Goal: Task Accomplishment & Management: Complete application form

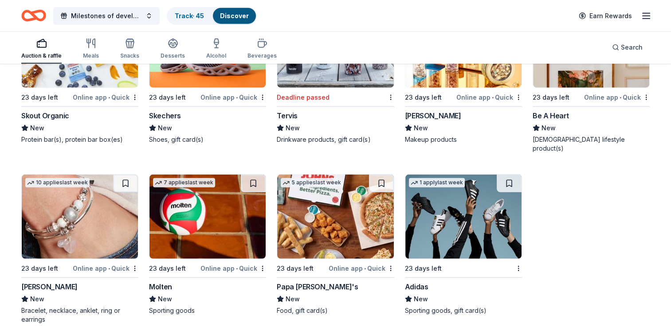
scroll to position [8959, 0]
click at [42, 54] on div "Auction & raffle" at bounding box center [41, 55] width 40 height 7
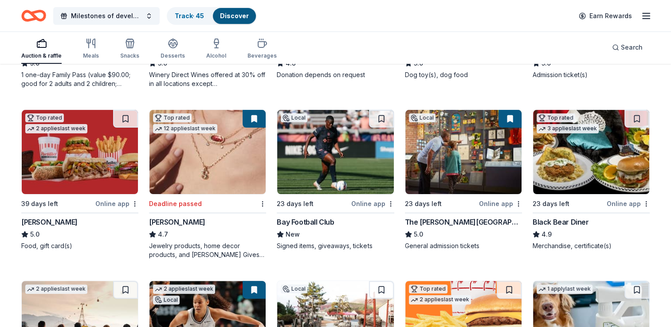
scroll to position [228, 0]
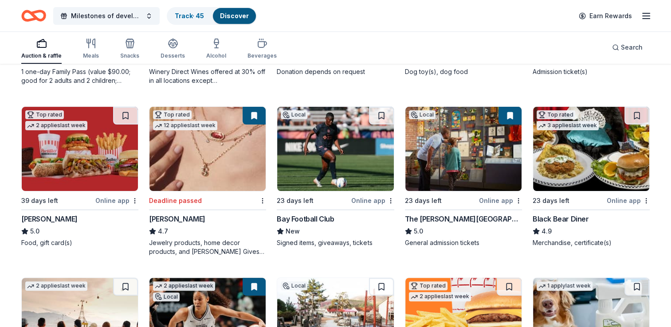
click at [351, 148] on img at bounding box center [335, 149] width 116 height 84
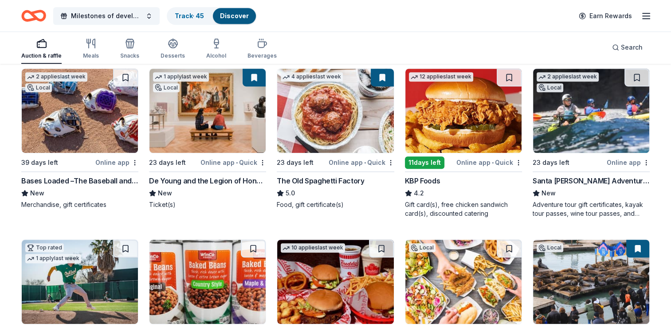
scroll to position [584, 0]
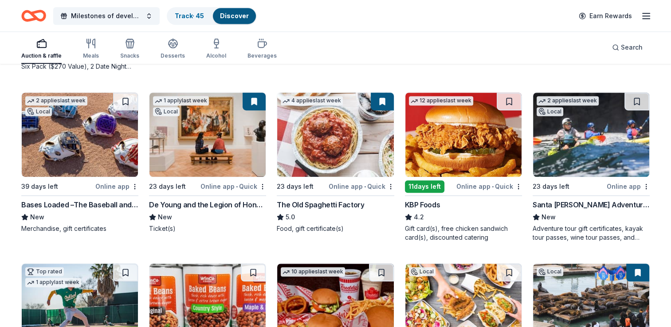
click at [554, 110] on div "Local" at bounding box center [549, 111] width 27 height 9
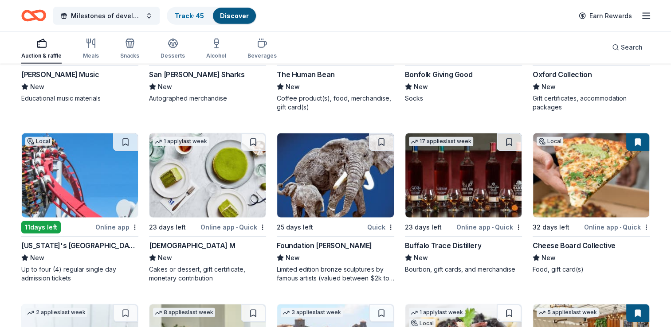
scroll to position [2074, 0]
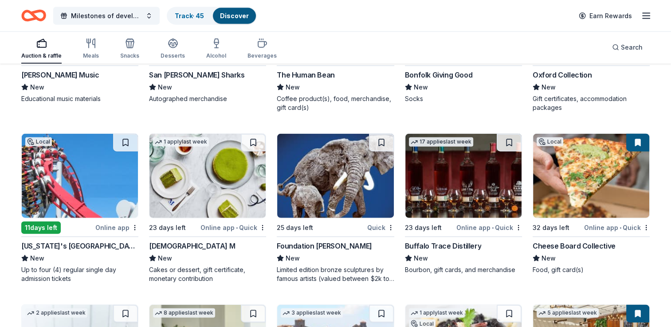
click at [436, 199] on img at bounding box center [463, 176] width 116 height 84
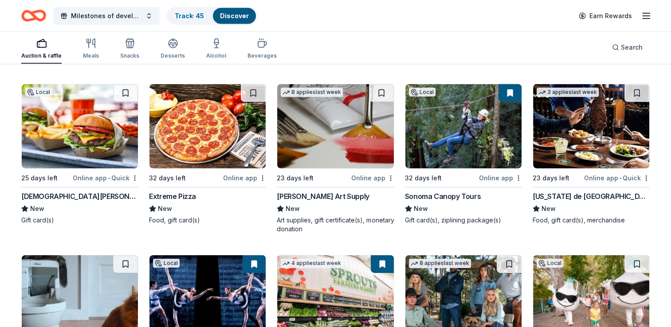
scroll to position [2807, 0]
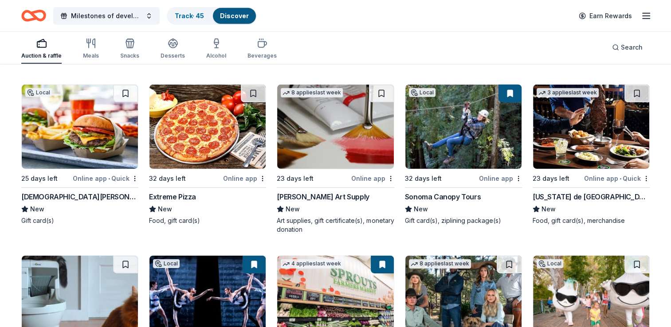
click at [324, 134] on img at bounding box center [335, 127] width 116 height 84
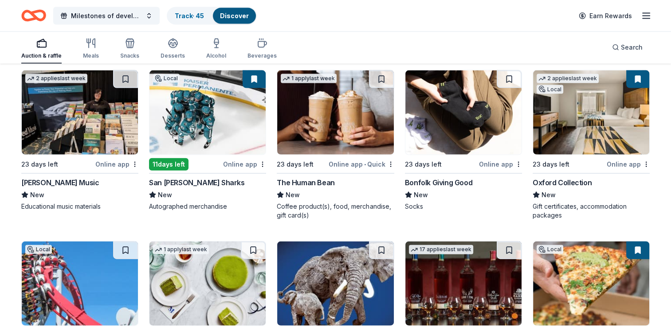
scroll to position [1964, 0]
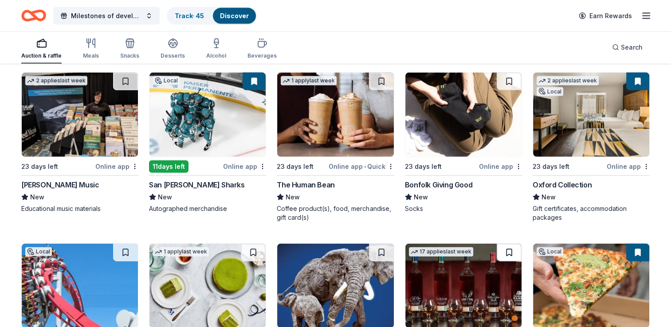
click at [510, 245] on button at bounding box center [508, 253] width 25 height 18
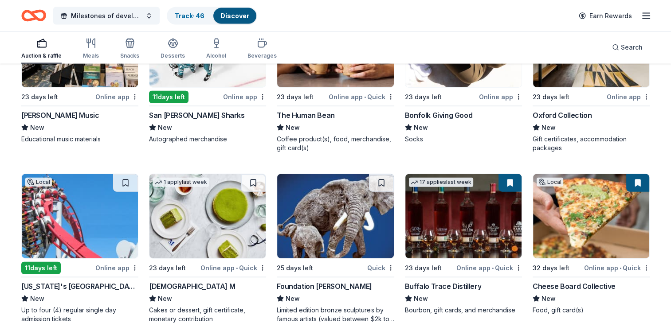
scroll to position [2037, 0]
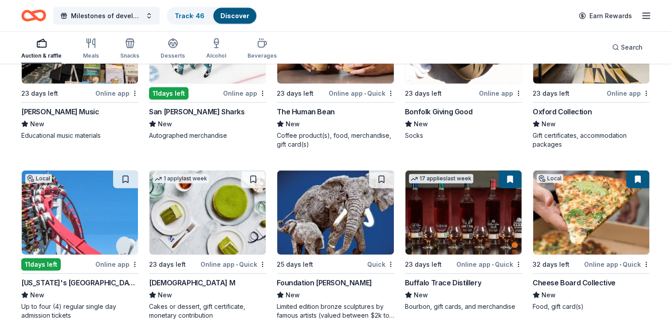
click at [475, 262] on div "Online app • Quick" at bounding box center [489, 264] width 66 height 11
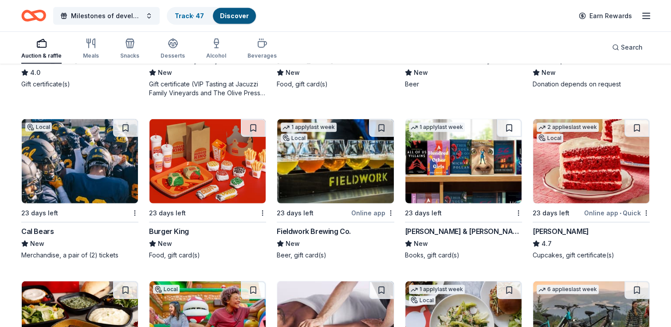
scroll to position [5984, 0]
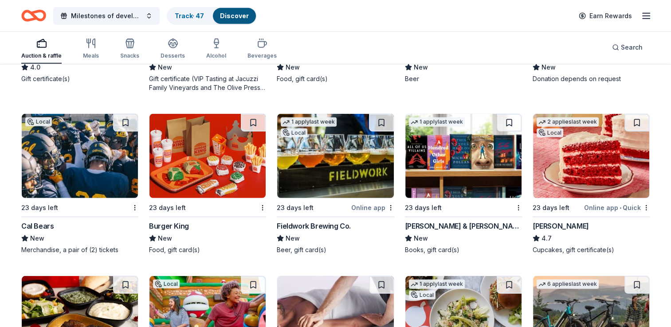
click at [319, 162] on img at bounding box center [335, 156] width 116 height 84
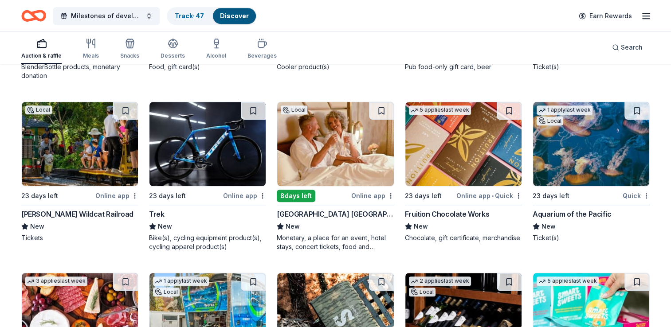
scroll to position [7187, 0]
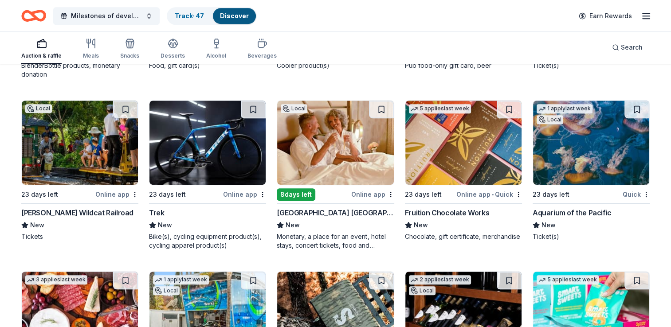
click at [475, 146] on img at bounding box center [463, 143] width 116 height 84
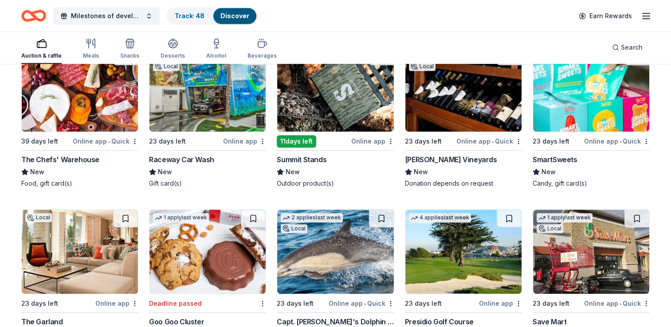
scroll to position [7411, 0]
click at [330, 94] on img at bounding box center [335, 89] width 116 height 84
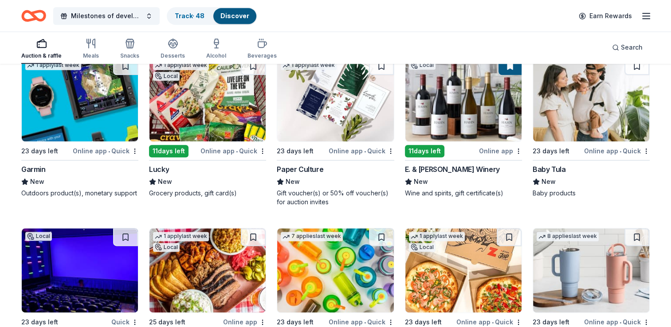
scroll to position [7735, 0]
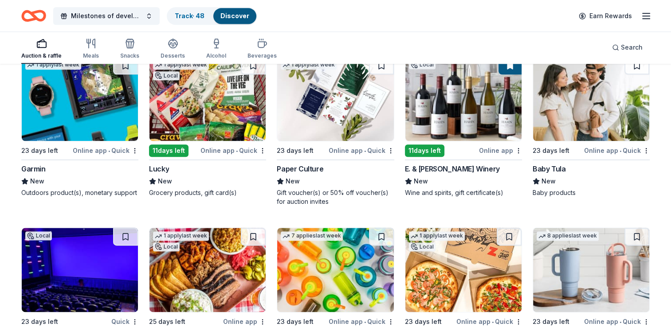
click at [573, 118] on img at bounding box center [591, 99] width 116 height 84
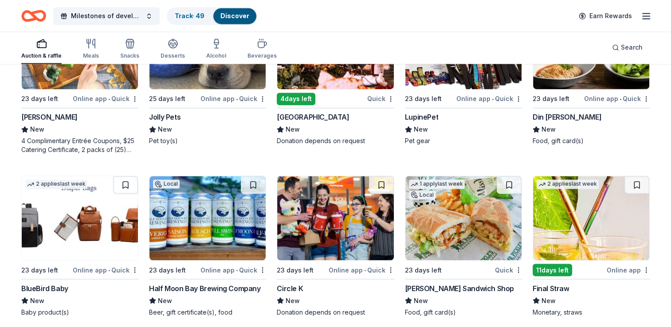
scroll to position [8143, 0]
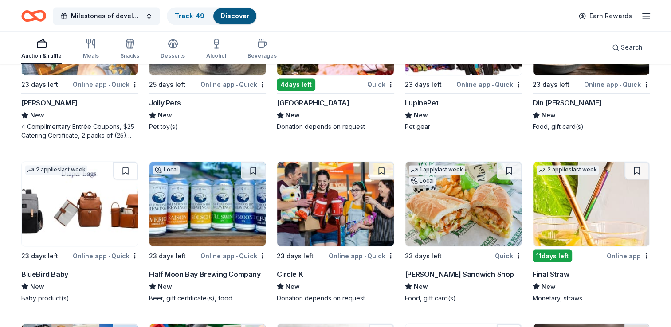
click at [197, 134] on div "1 apply last week 25 days left Online app • Quick Jolly Pets New Pet toy(s)" at bounding box center [207, 65] width 117 height 150
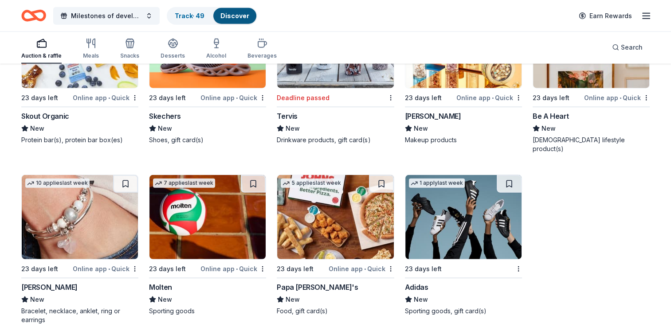
scroll to position [8959, 0]
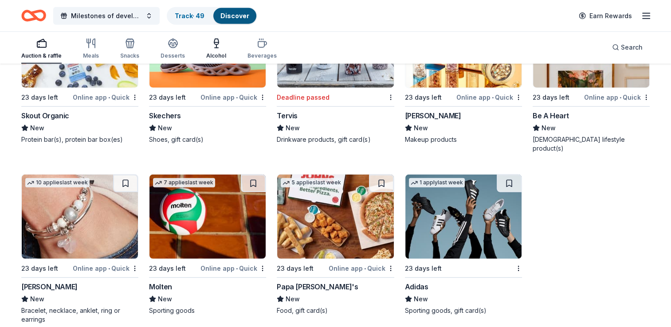
click at [209, 52] on div "Alcohol" at bounding box center [216, 48] width 20 height 21
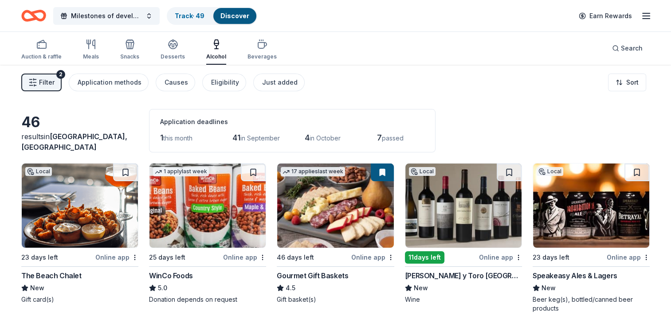
click at [587, 211] on img at bounding box center [591, 206] width 116 height 84
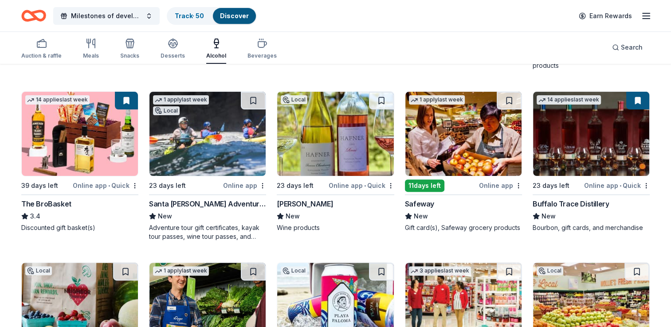
scroll to position [244, 0]
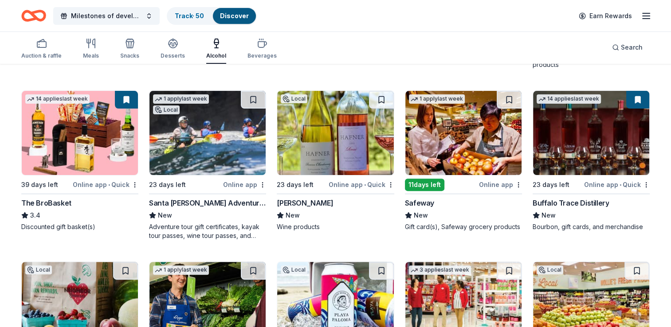
click at [131, 102] on button at bounding box center [126, 100] width 23 height 18
click at [130, 98] on button at bounding box center [126, 100] width 23 height 18
click at [83, 134] on img at bounding box center [80, 133] width 116 height 84
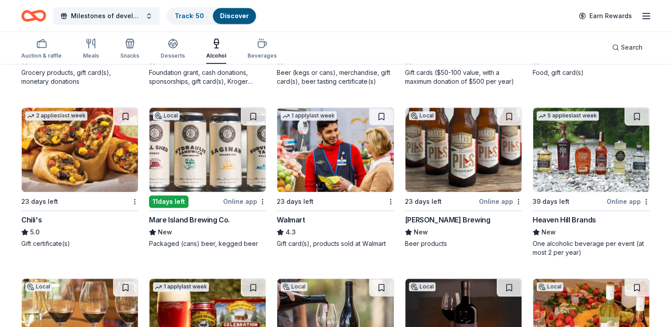
scroll to position [578, 0]
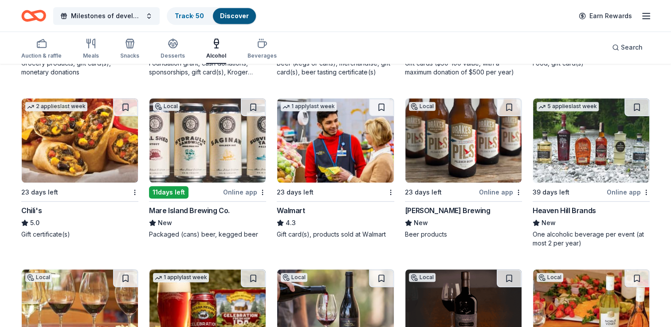
click at [230, 138] on img at bounding box center [207, 140] width 116 height 84
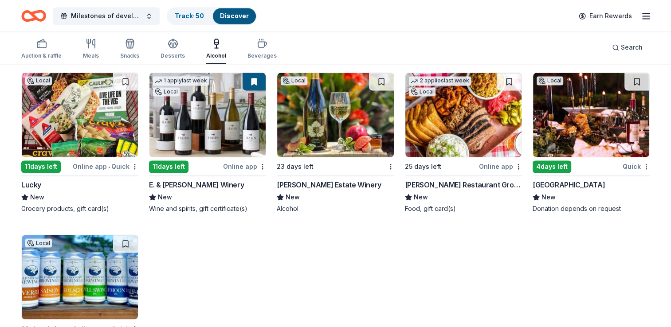
scroll to position [1460, 0]
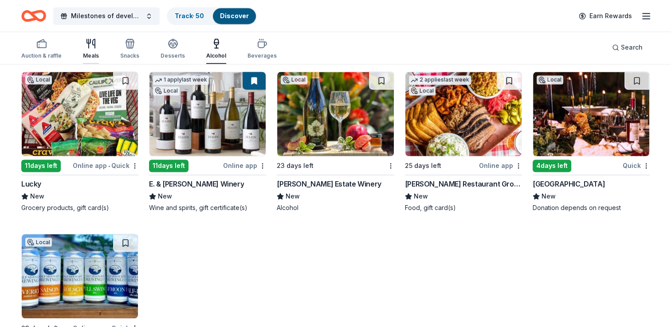
click at [90, 49] on div "Meals" at bounding box center [91, 48] width 16 height 21
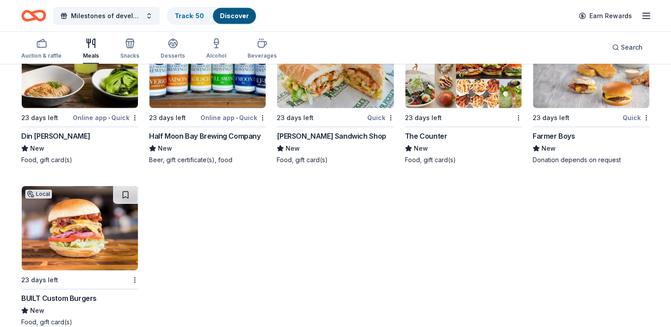
scroll to position [2778, 0]
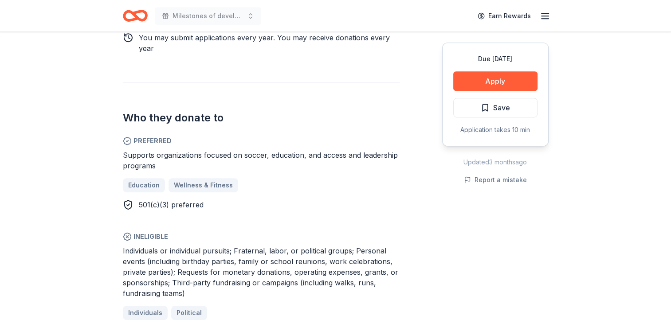
scroll to position [488, 0]
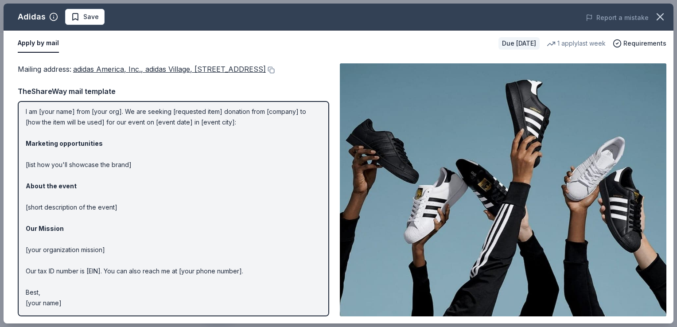
scroll to position [35, 0]
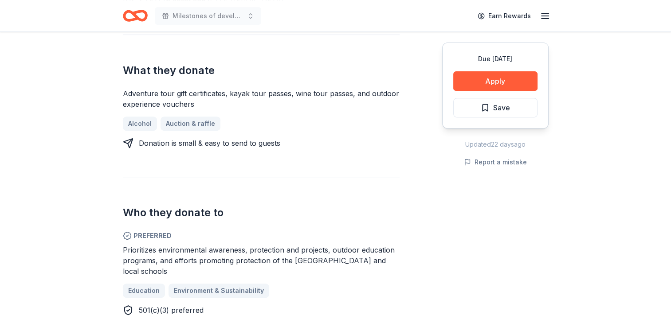
scroll to position [346, 0]
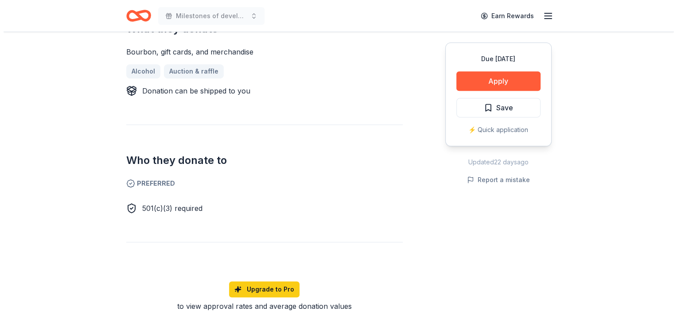
scroll to position [376, 0]
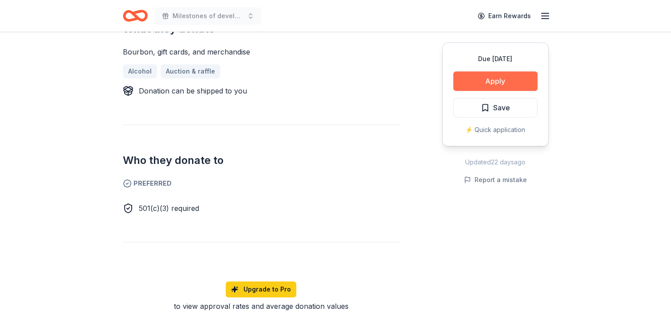
click at [490, 84] on button "Apply" at bounding box center [495, 81] width 84 height 20
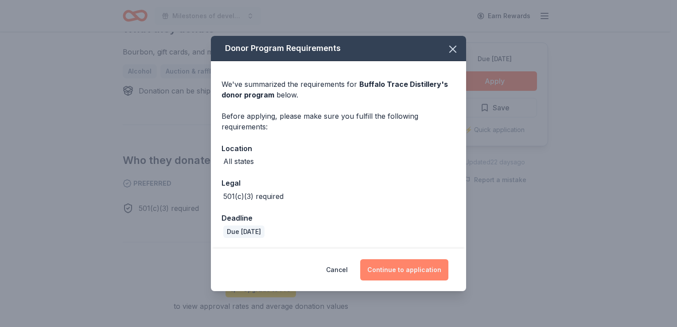
click at [401, 273] on button "Continue to application" at bounding box center [404, 269] width 88 height 21
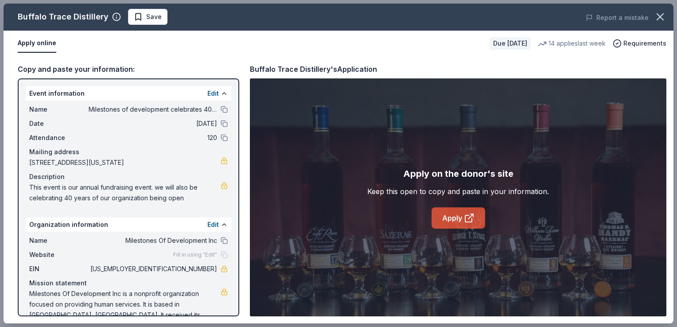
click at [454, 214] on link "Apply" at bounding box center [459, 217] width 54 height 21
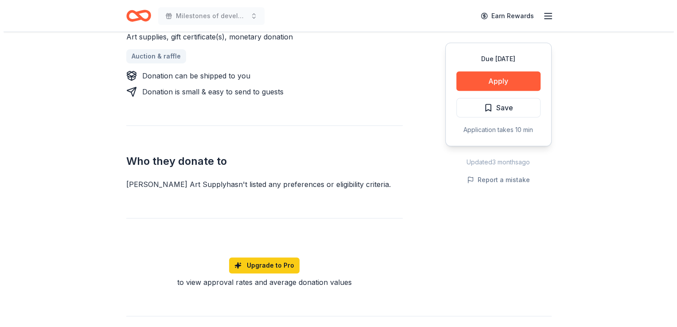
scroll to position [450, 0]
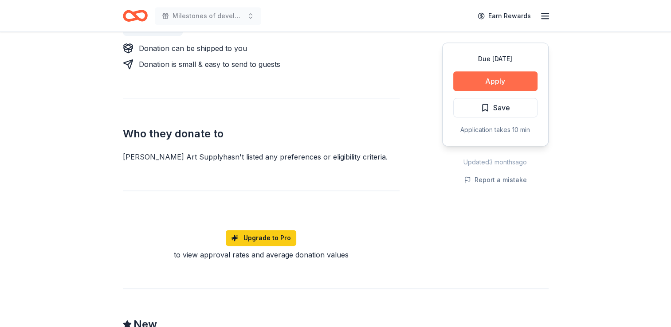
click at [473, 88] on button "Apply" at bounding box center [495, 81] width 84 height 20
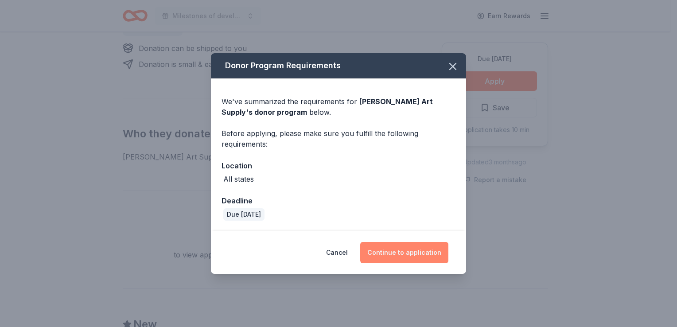
click at [392, 252] on button "Continue to application" at bounding box center [404, 252] width 88 height 21
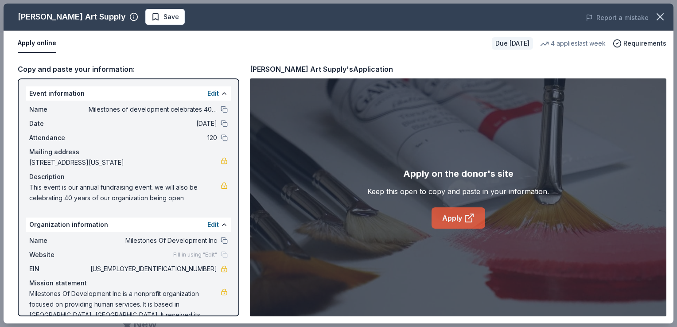
click at [463, 216] on link "Apply" at bounding box center [459, 217] width 54 height 21
click at [164, 20] on span "Save" at bounding box center [172, 17] width 16 height 11
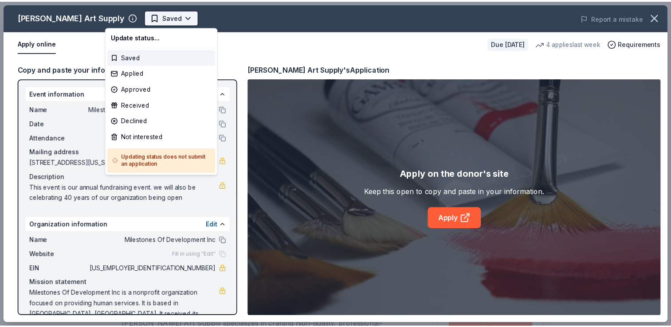
scroll to position [0, 0]
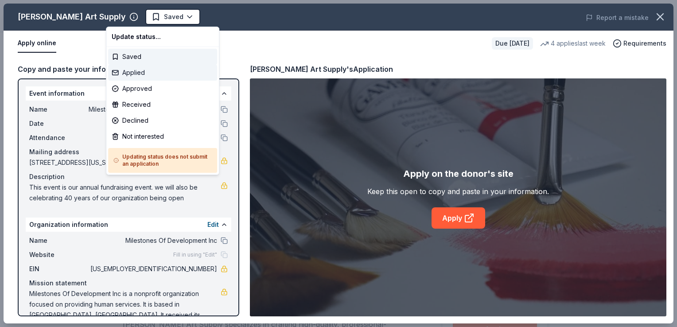
click at [127, 70] on div "Applied" at bounding box center [162, 73] width 109 height 16
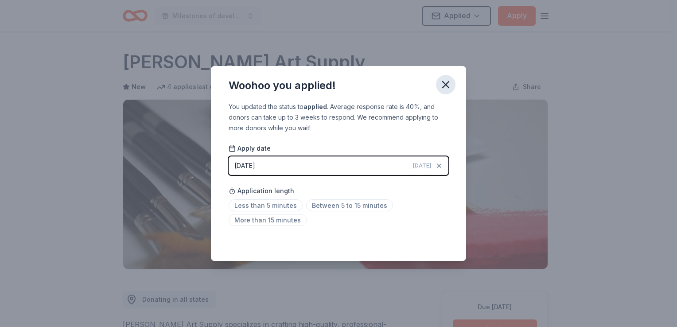
click at [443, 82] on icon "button" at bounding box center [446, 85] width 6 height 6
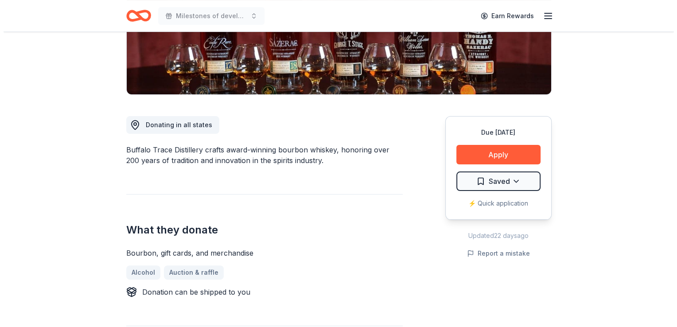
scroll to position [175, 0]
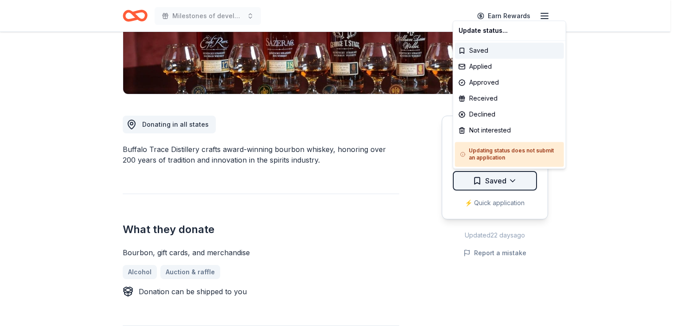
click at [484, 65] on div "Applied" at bounding box center [509, 67] width 109 height 16
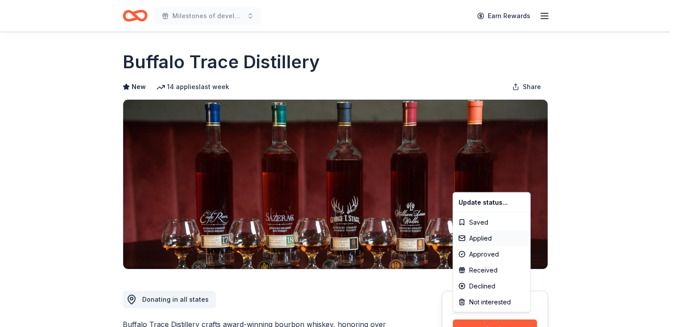
scroll to position [0, 0]
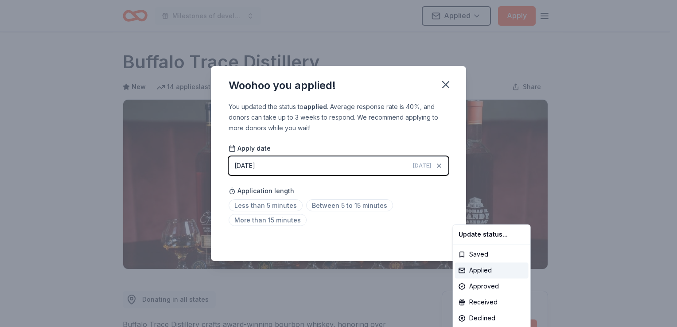
click at [476, 106] on html "Milestones of development celebrates 40 years Applied Apply Due in 23 days Shar…" at bounding box center [338, 163] width 677 height 327
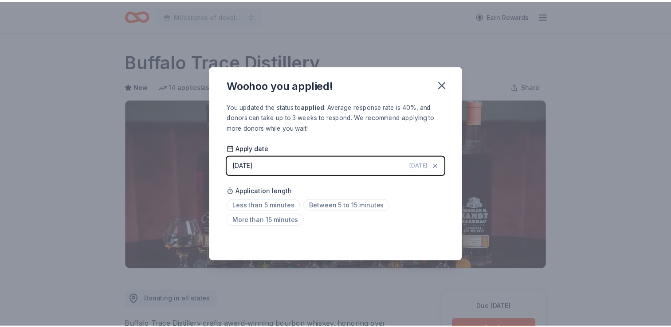
scroll to position [192, 0]
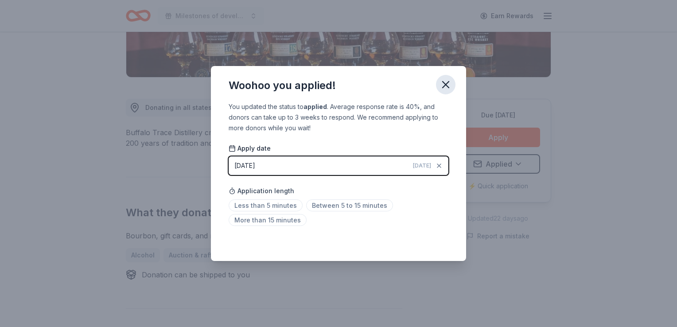
click at [444, 82] on icon "button" at bounding box center [446, 84] width 12 height 12
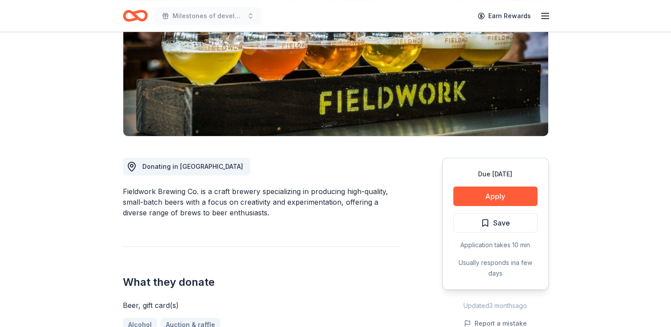
scroll to position [133, 0]
click at [487, 190] on button "Apply" at bounding box center [495, 197] width 84 height 20
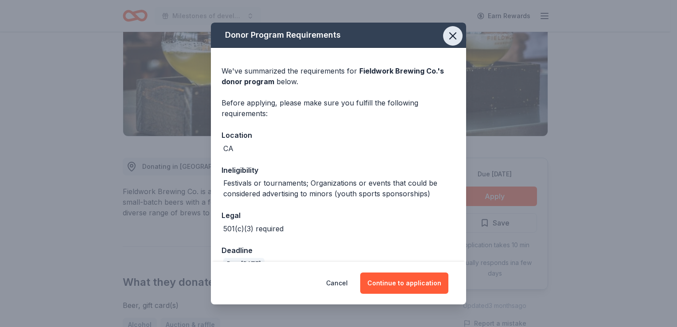
click at [447, 32] on icon "button" at bounding box center [453, 36] width 12 height 12
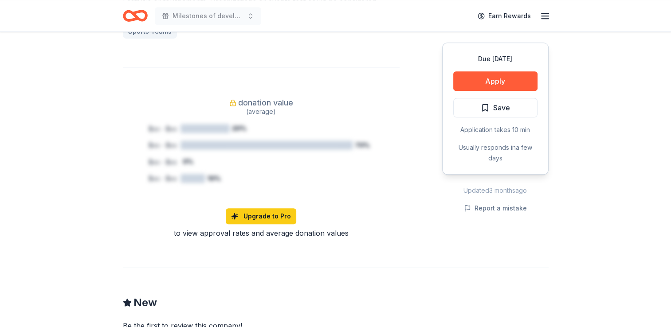
scroll to position [640, 0]
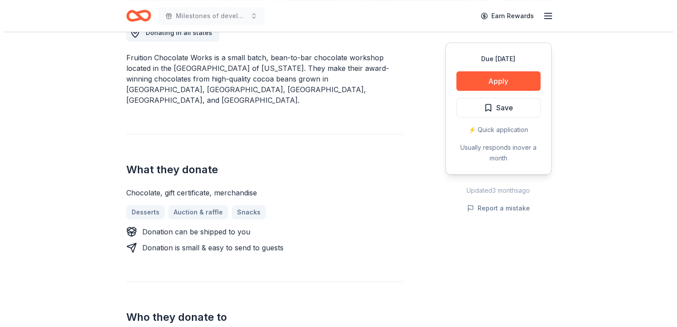
scroll to position [267, 0]
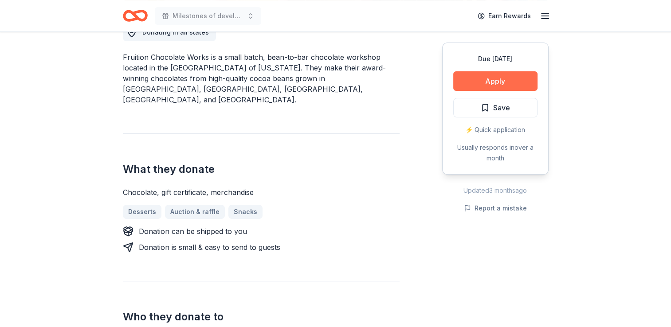
click at [505, 75] on button "Apply" at bounding box center [495, 81] width 84 height 20
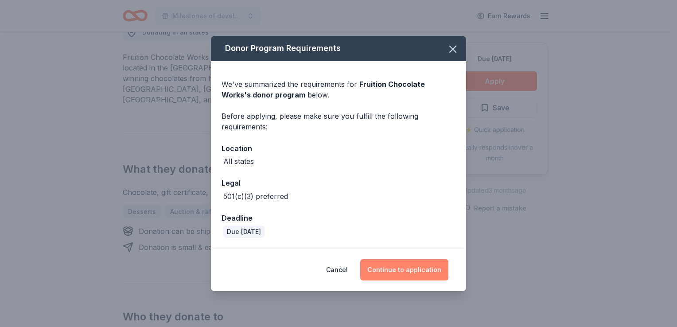
click at [398, 265] on button "Continue to application" at bounding box center [404, 269] width 88 height 21
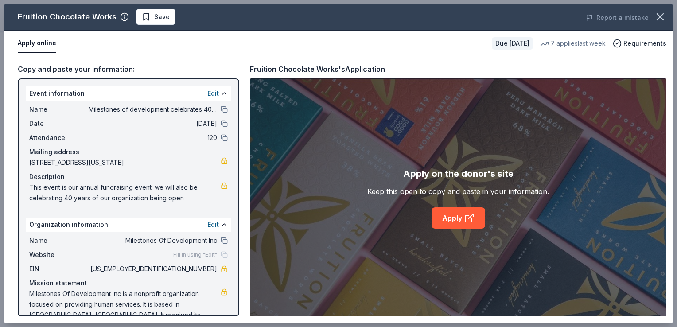
scroll to position [15, 0]
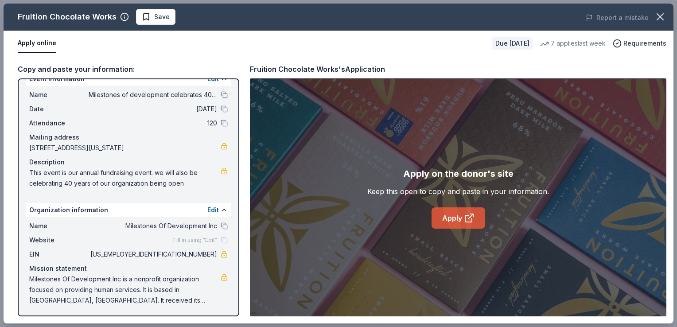
click at [459, 216] on link "Apply" at bounding box center [459, 217] width 54 height 21
click at [151, 16] on span "Save" at bounding box center [156, 17] width 28 height 11
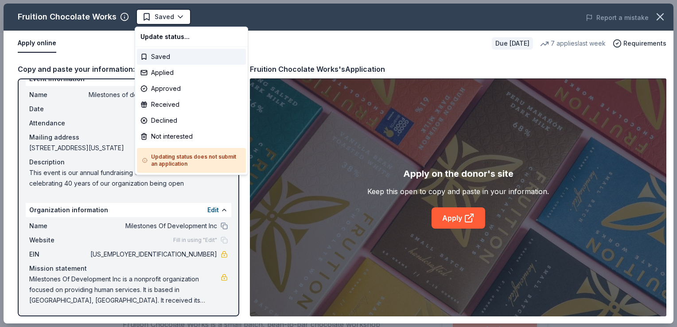
scroll to position [0, 0]
click at [151, 16] on html "Milestones of development celebrates 40 years Saved Apply Due in 23 days Share …" at bounding box center [338, 163] width 677 height 327
click at [162, 72] on div "Applied" at bounding box center [191, 73] width 109 height 16
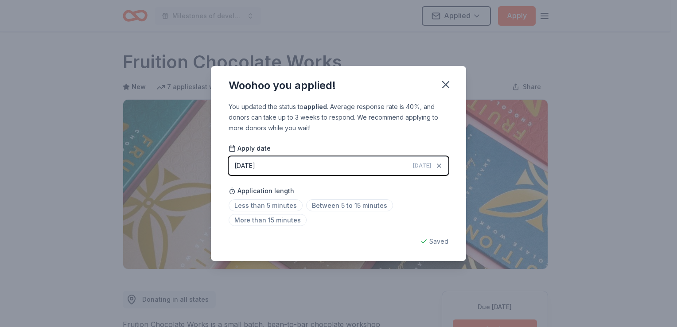
click at [307, 29] on div "Woohoo you applied! You updated the status to applied . Average response rate i…" at bounding box center [338, 163] width 677 height 327
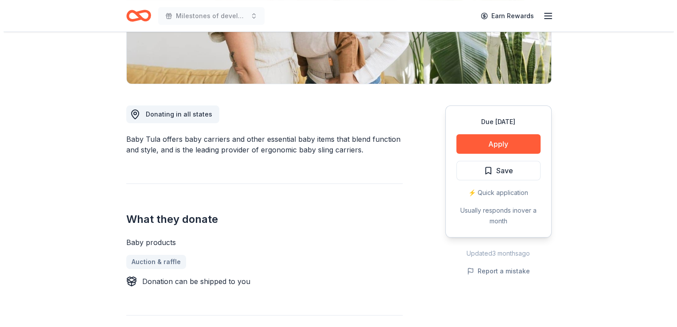
scroll to position [184, 0]
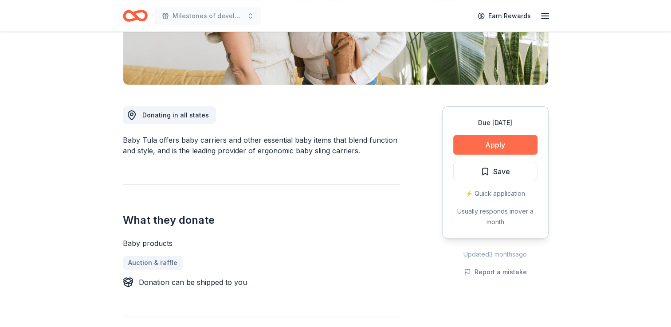
click at [496, 141] on button "Apply" at bounding box center [495, 145] width 84 height 20
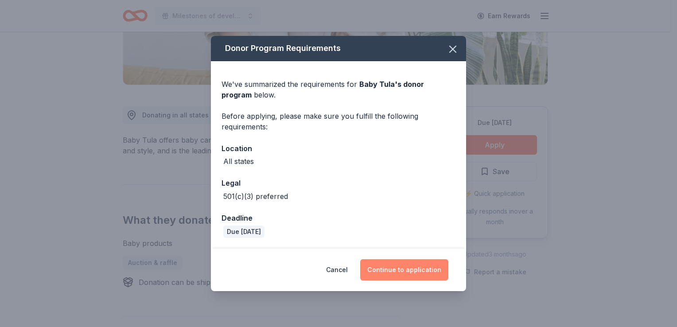
click at [402, 262] on button "Continue to application" at bounding box center [404, 269] width 88 height 21
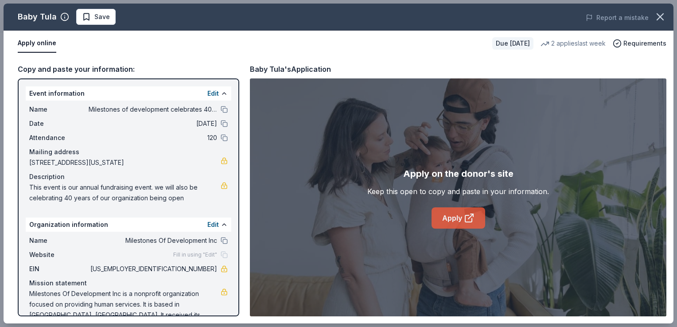
click at [457, 214] on link "Apply" at bounding box center [459, 217] width 54 height 21
click at [109, 19] on button "Save" at bounding box center [95, 17] width 39 height 16
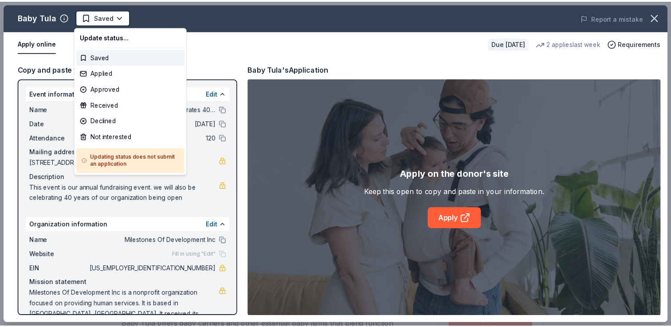
scroll to position [0, 0]
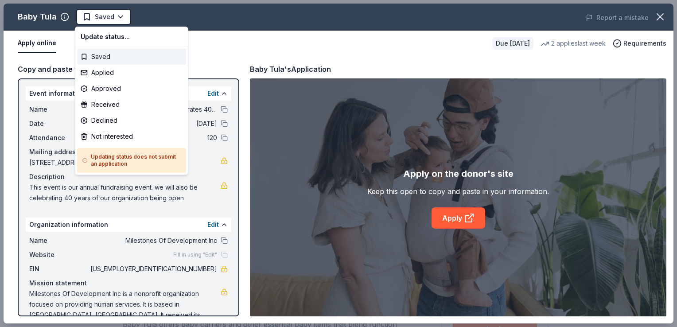
click at [109, 19] on html "Milestones of development celebrates 40 years Saved Apply Due in 23 days Share …" at bounding box center [338, 163] width 677 height 327
click at [95, 73] on div "Applied" at bounding box center [131, 73] width 109 height 16
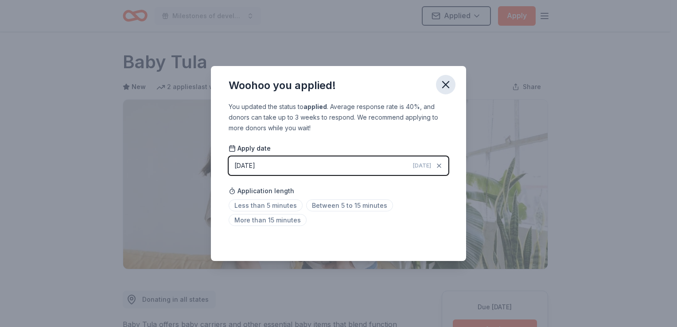
click at [449, 83] on icon "button" at bounding box center [446, 84] width 12 height 12
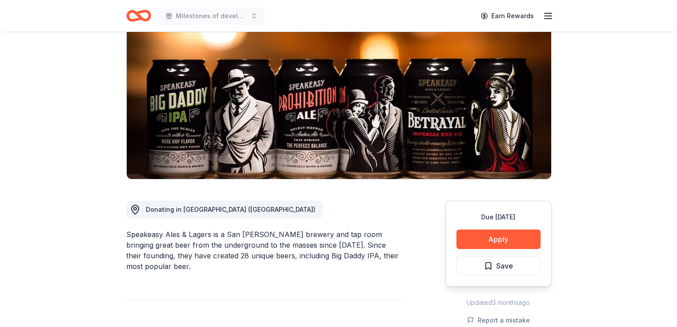
scroll to position [90, 0]
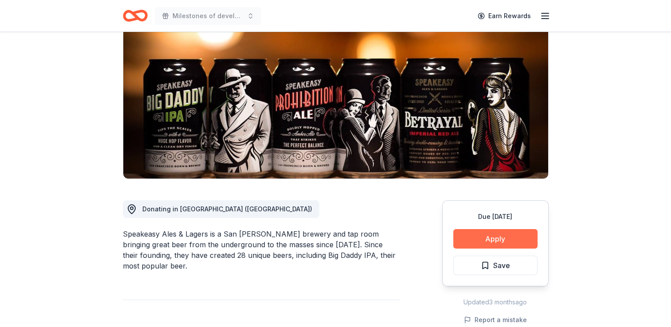
click at [507, 235] on button "Apply" at bounding box center [495, 239] width 84 height 20
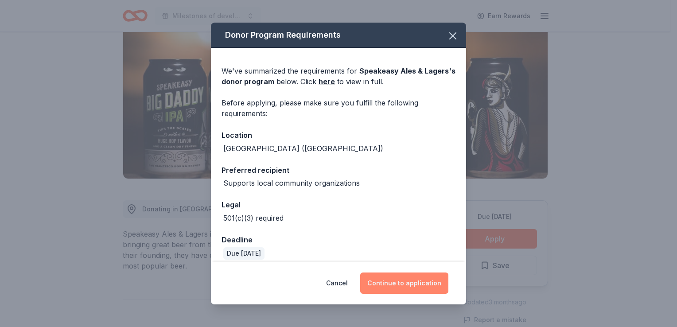
click at [420, 283] on button "Continue to application" at bounding box center [404, 283] width 88 height 21
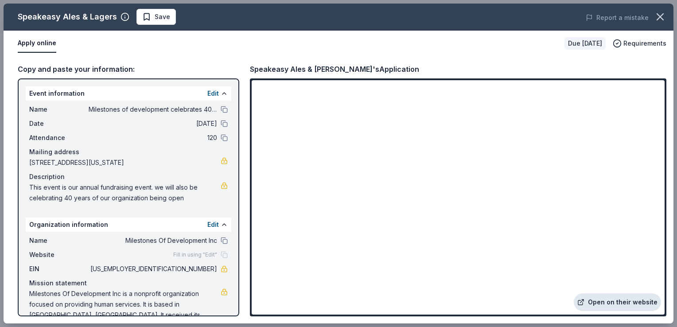
click at [601, 305] on link "Open on their website" at bounding box center [617, 302] width 87 height 18
click at [160, 16] on span "Save" at bounding box center [163, 17] width 16 height 11
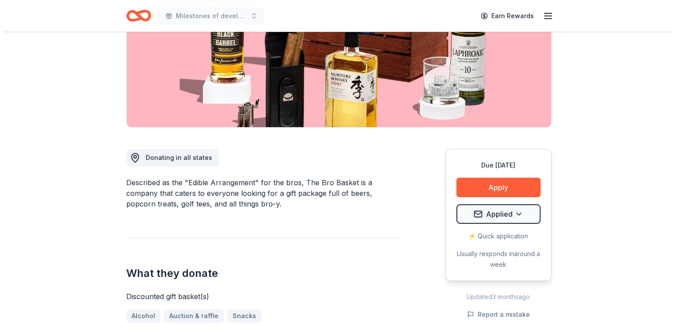
scroll to position [144, 0]
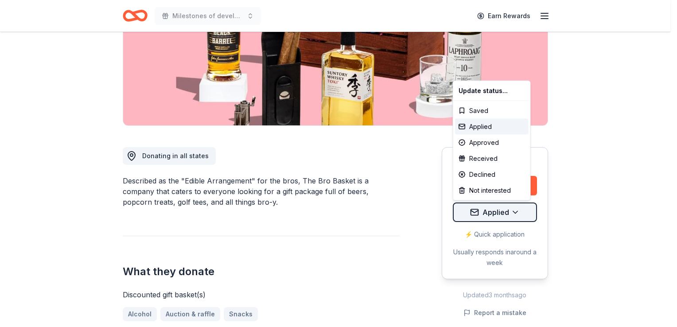
click at [477, 183] on html "Milestones of development celebrates 40 years Earn Rewards Due [DATE] Share The…" at bounding box center [338, 19] width 677 height 327
click at [477, 176] on div "Declined" at bounding box center [492, 175] width 74 height 16
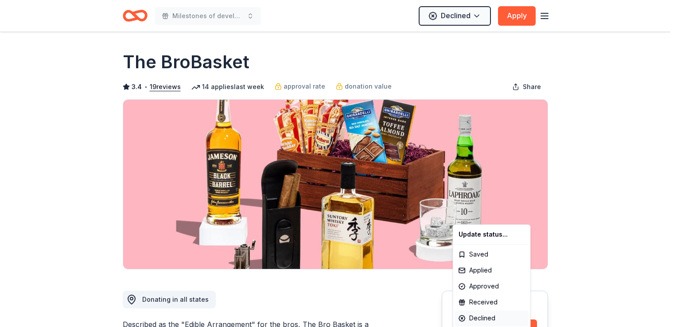
scroll to position [0, 0]
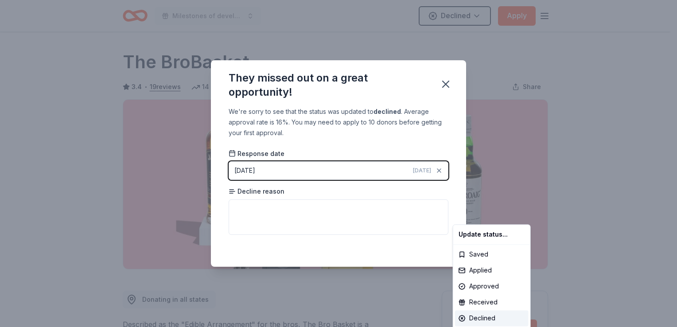
click at [445, 83] on html "Milestones of development celebrates 40 years Declined Apply Due [DATE] Share T…" at bounding box center [338, 163] width 677 height 327
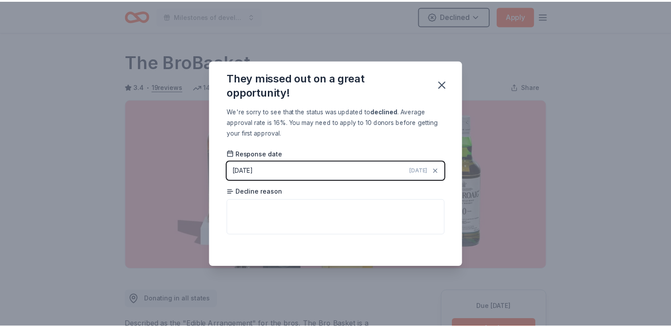
scroll to position [192, 0]
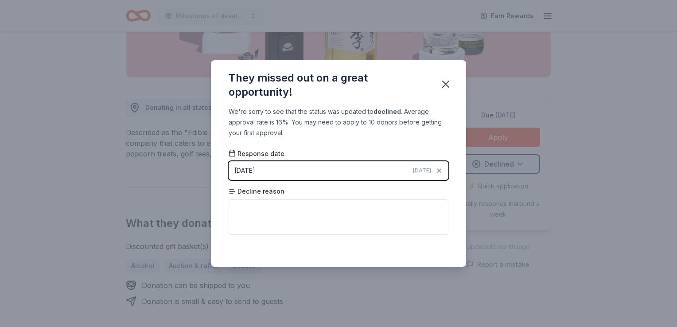
click at [445, 83] on icon "button" at bounding box center [446, 84] width 6 height 6
